Goal: Information Seeking & Learning: Learn about a topic

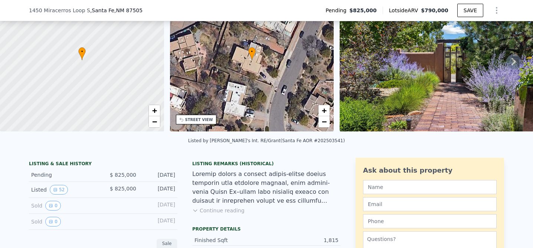
scroll to position [53, 0]
click at [51, 204] on icon "View historical data" at bounding box center [50, 205] width 3 height 3
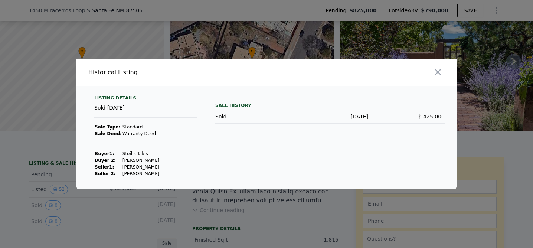
click at [71, 213] on div at bounding box center [266, 124] width 533 height 248
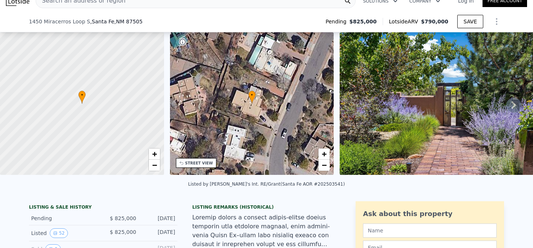
scroll to position [0, 0]
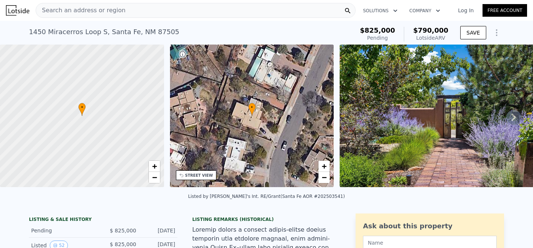
click at [52, 12] on span "Search an address or region" at bounding box center [80, 10] width 89 height 9
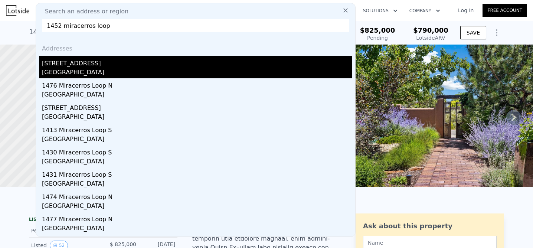
type input "1452 miracerros loop"
click at [69, 67] on div "1452 Miracerros Loop S" at bounding box center [197, 62] width 310 height 12
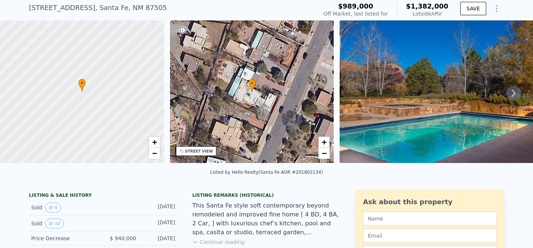
scroll to position [33, 0]
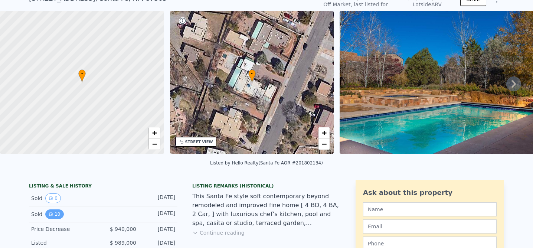
click at [54, 210] on button "10" at bounding box center [54, 214] width 18 height 10
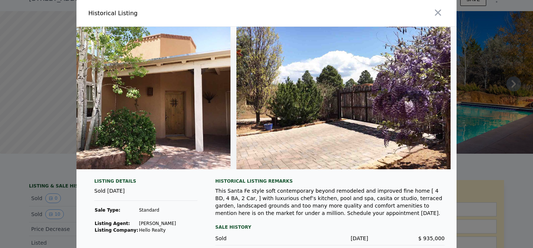
scroll to position [0, 1829]
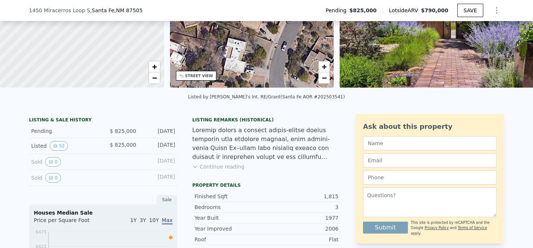
scroll to position [98, 0]
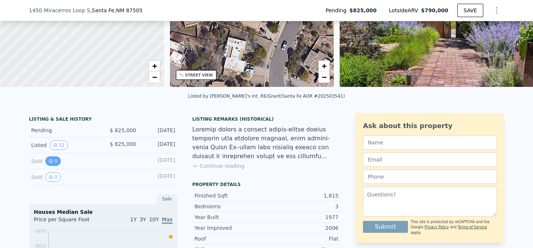
click at [51, 159] on icon "View historical data" at bounding box center [51, 161] width 4 height 4
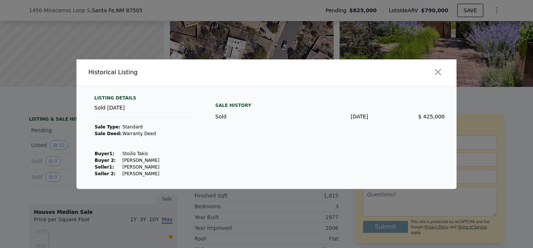
click at [41, 156] on div at bounding box center [266, 124] width 533 height 248
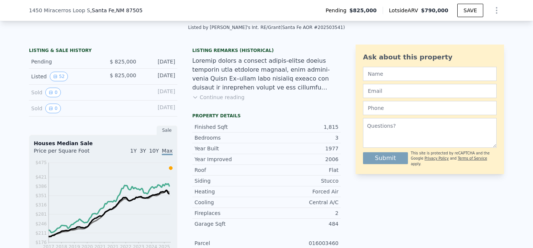
scroll to position [167, 0]
